Goal: Check status

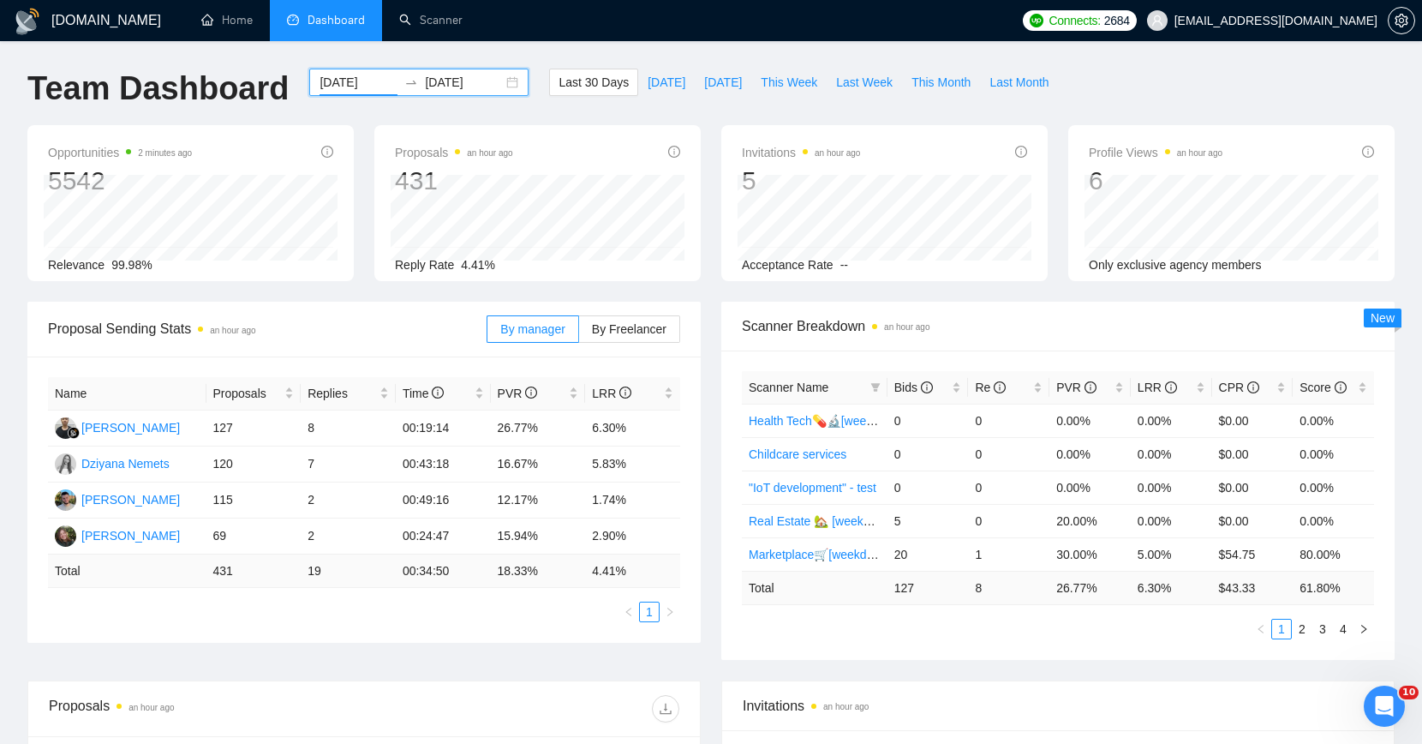
click at [367, 87] on input "[DATE]" at bounding box center [359, 82] width 78 height 19
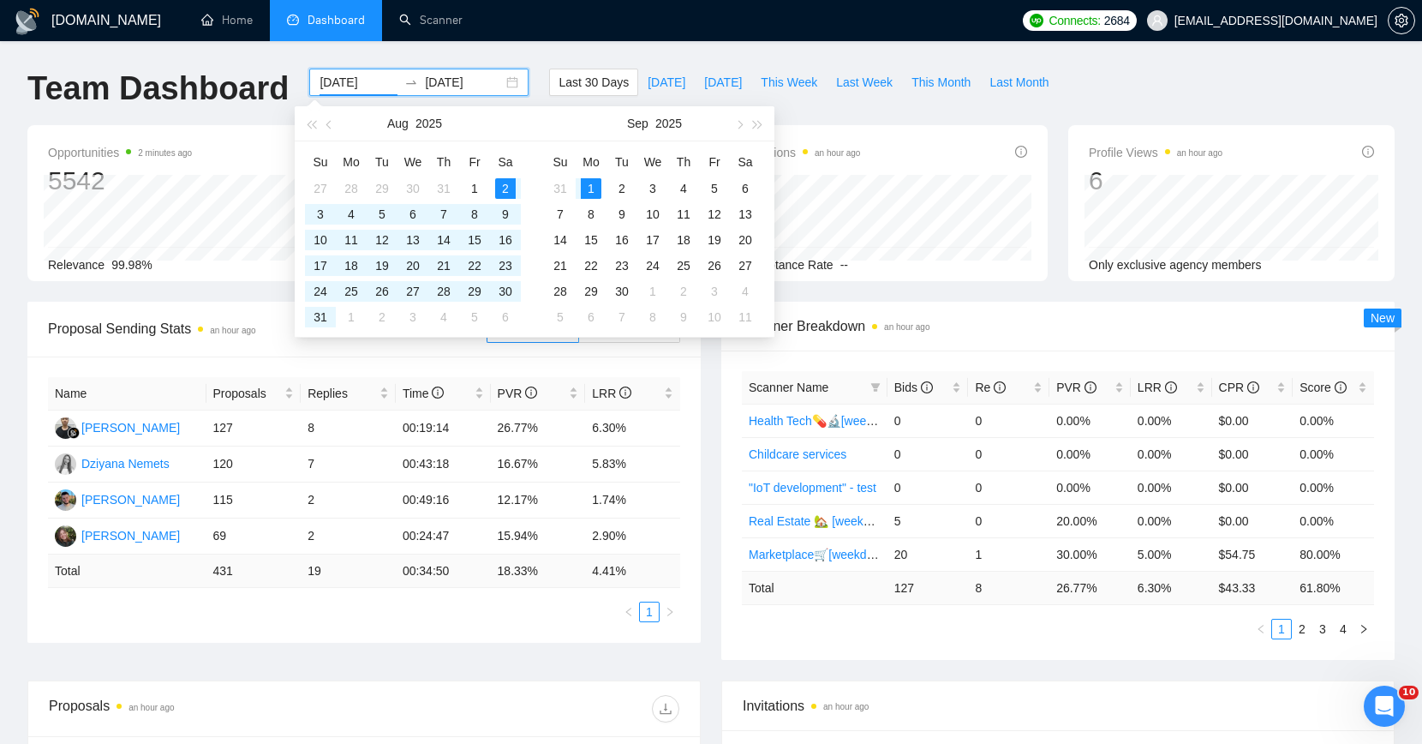
click at [883, 110] on div "Last 30 Days [DATE] [DATE] This Week Last Week This Month Last Month" at bounding box center [803, 97] width 529 height 57
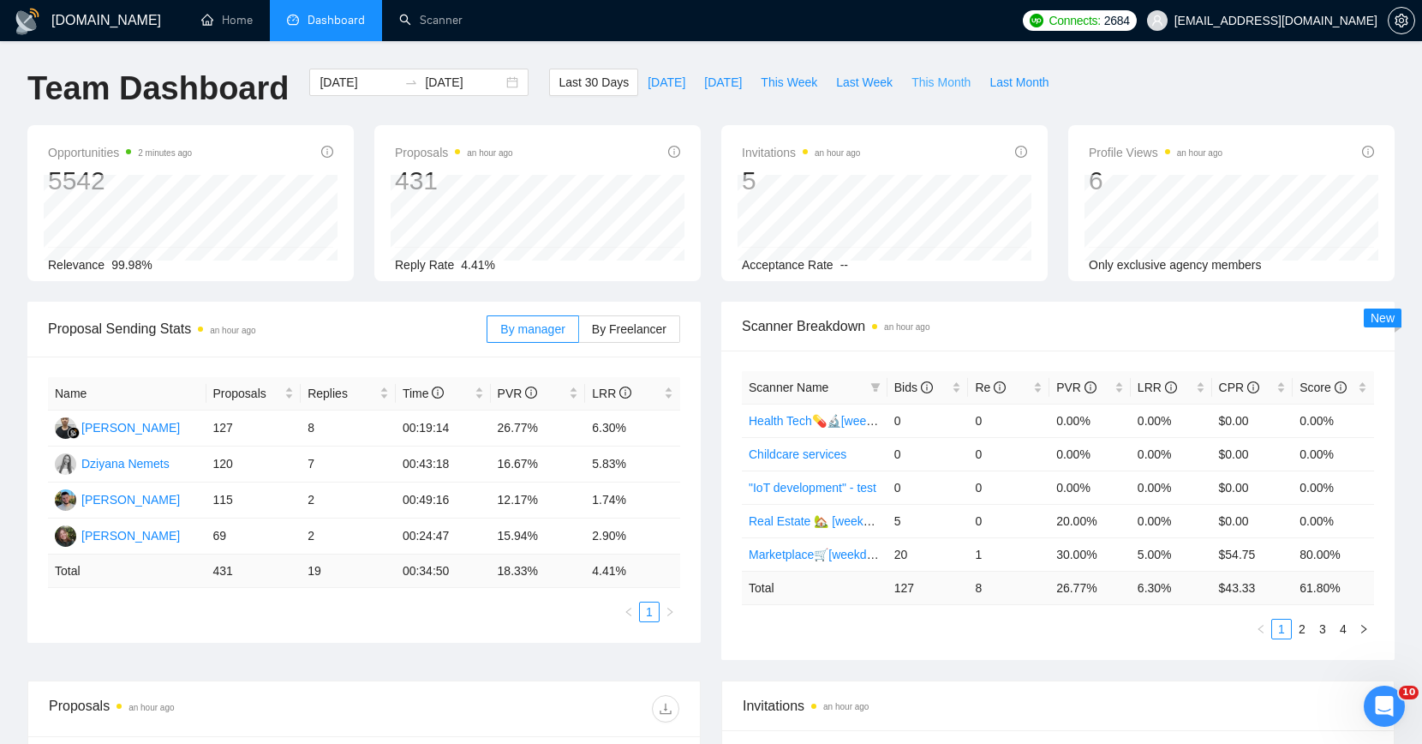
click at [924, 81] on span "This Month" at bounding box center [940, 82] width 59 height 19
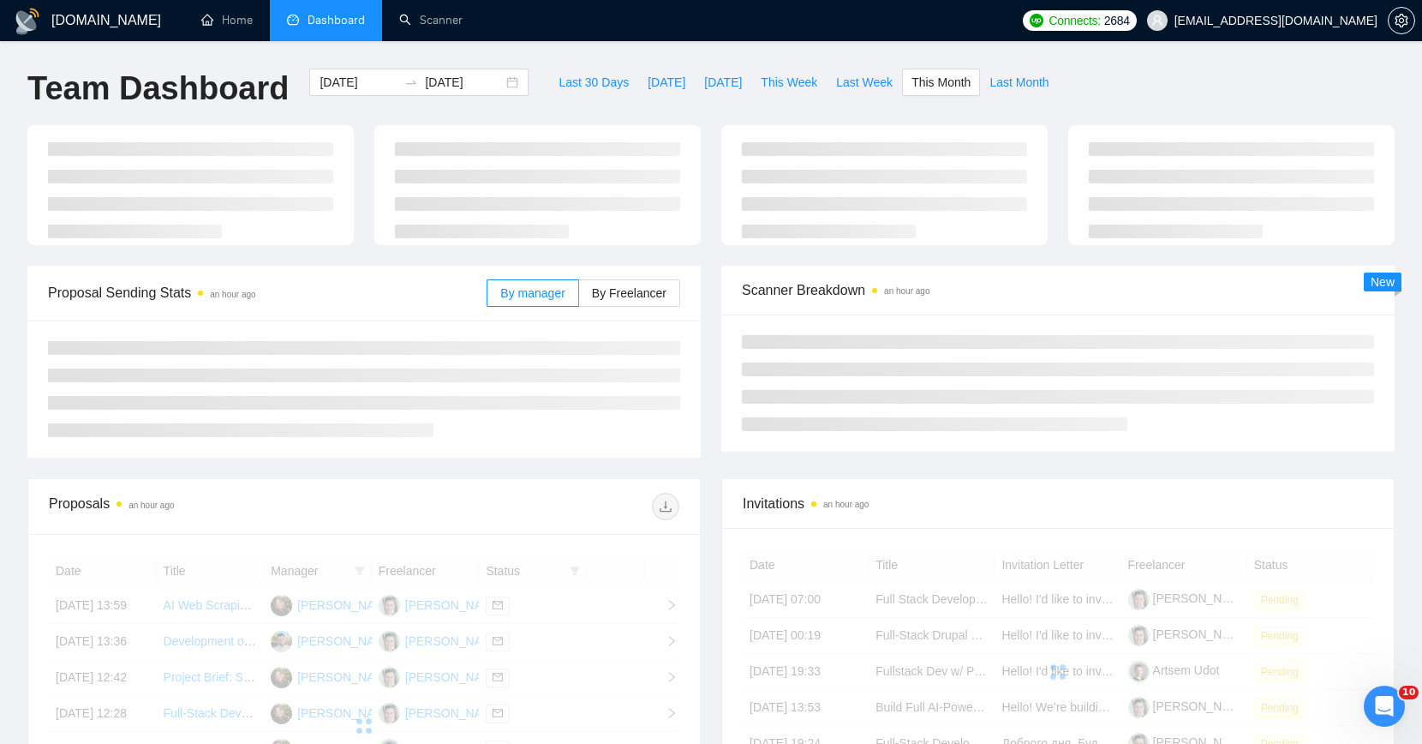
type input "[DATE]"
click at [1011, 84] on span "Last Month" at bounding box center [1018, 82] width 59 height 19
type input "[DATE]"
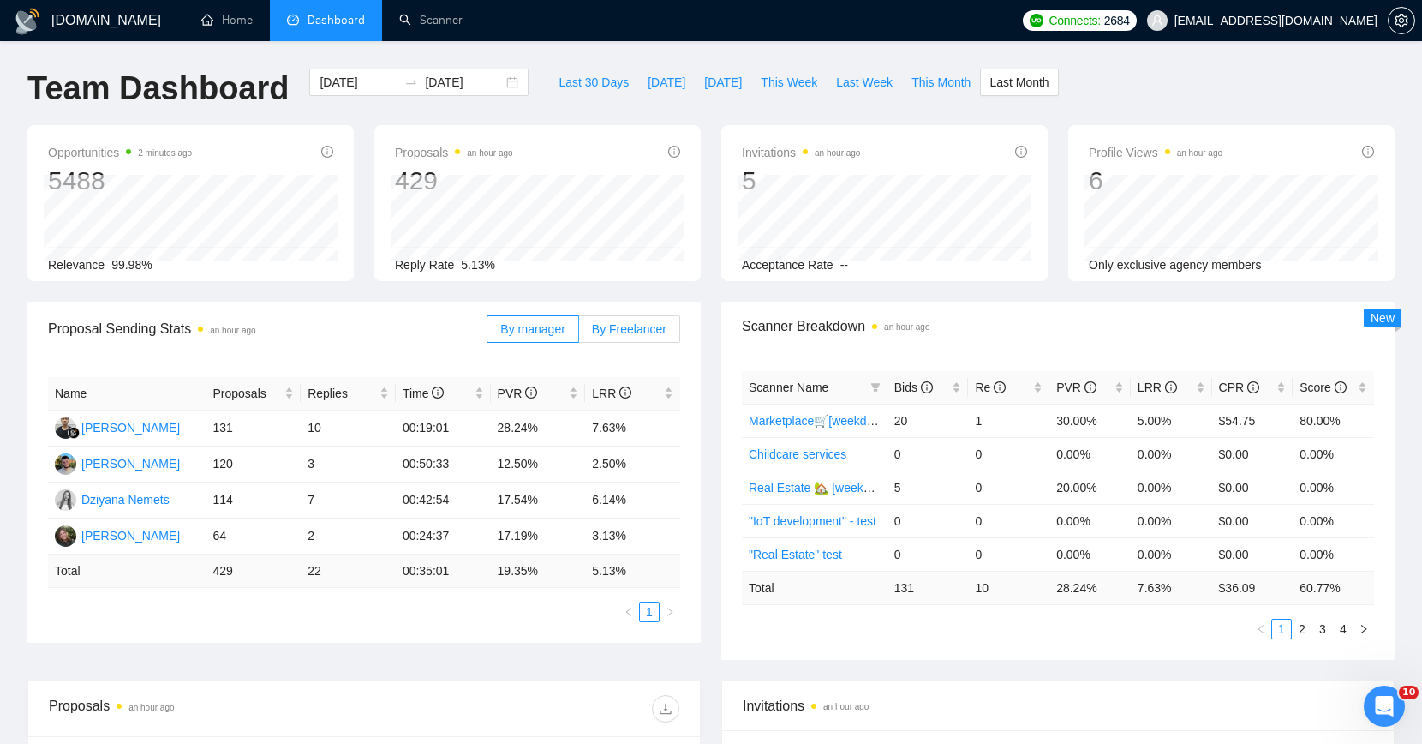
scroll to position [261, 0]
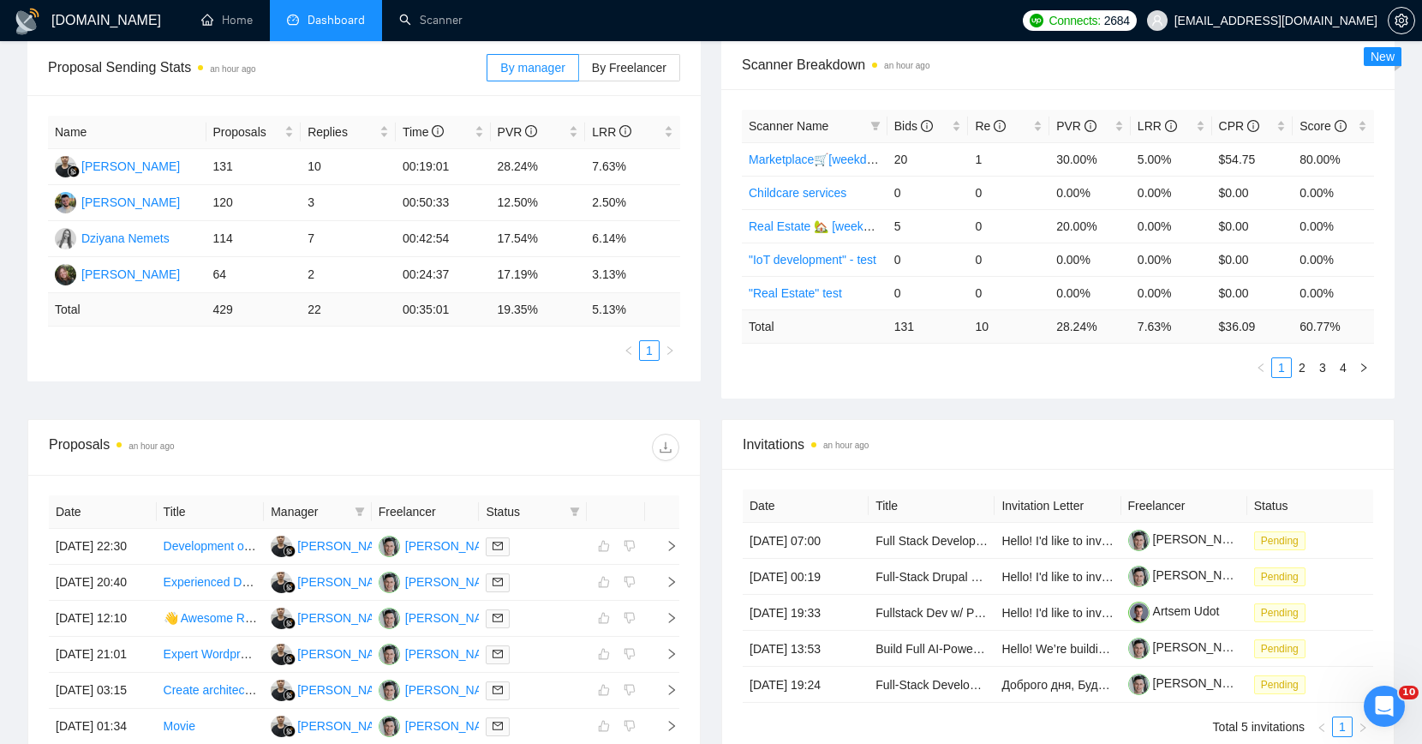
click at [660, 462] on div "Proposals an hour ago" at bounding box center [364, 447] width 630 height 55
click at [663, 454] on button "button" at bounding box center [665, 446] width 27 height 27
click at [1038, 394] on div "Scanner Name Bids Re PVR LRR CPR Score Marketplace🛒[weekdays, full description]…" at bounding box center [1057, 243] width 673 height 309
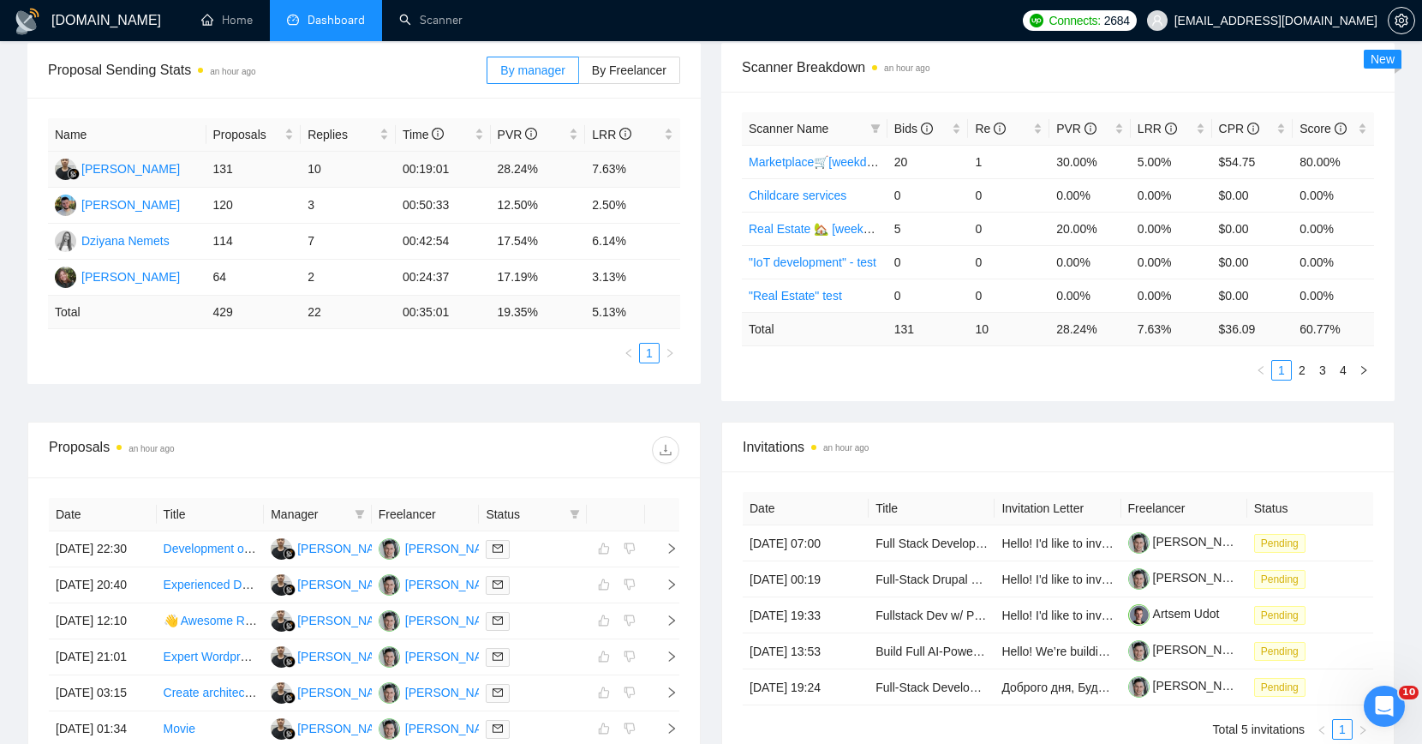
scroll to position [258, 0]
click at [288, 173] on td "131" at bounding box center [253, 170] width 95 height 36
